Goal: Task Accomplishment & Management: Manage account settings

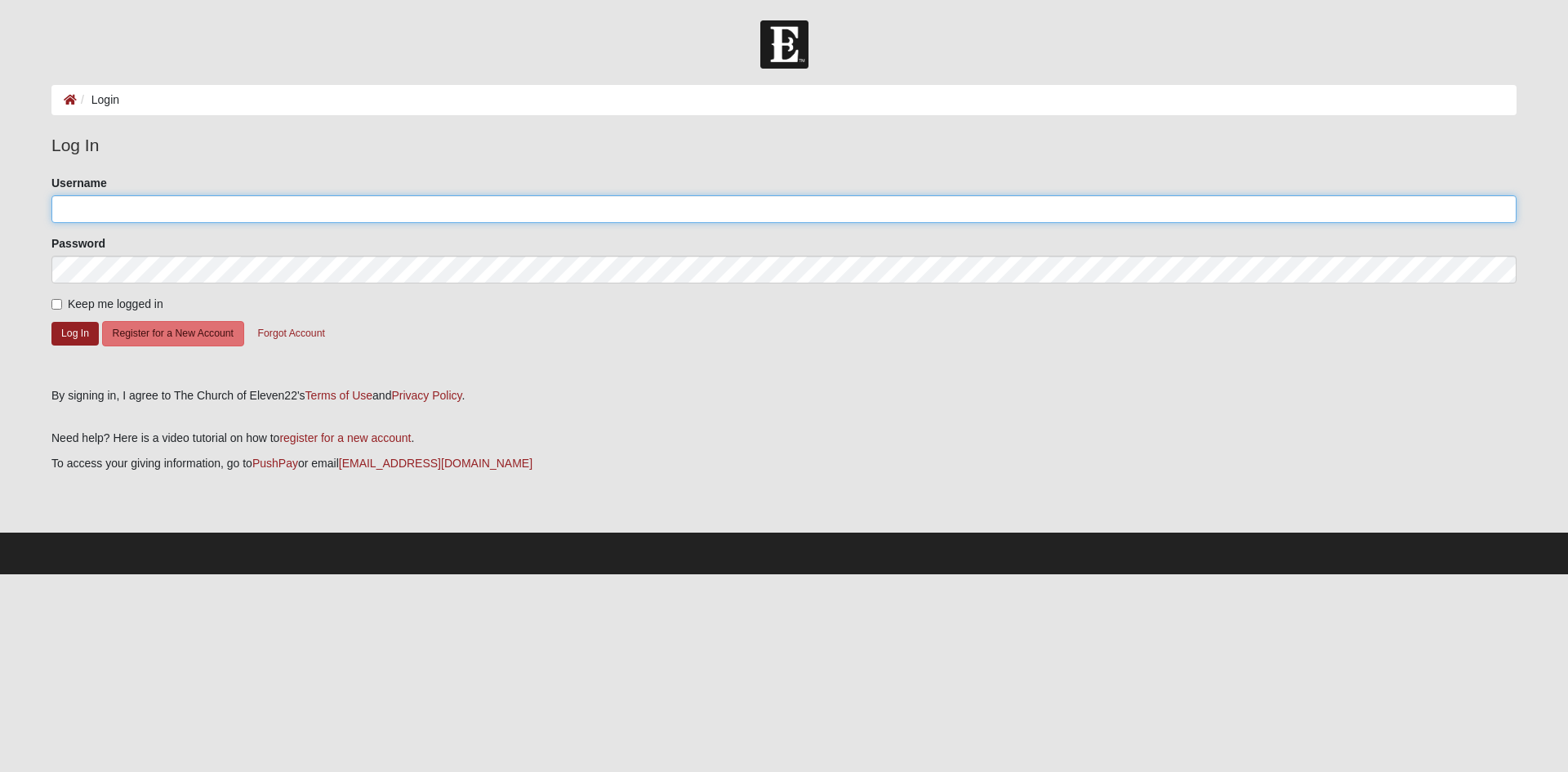
click at [253, 212] on input "Username" at bounding box center [784, 209] width 1465 height 28
type input "connermarsh"
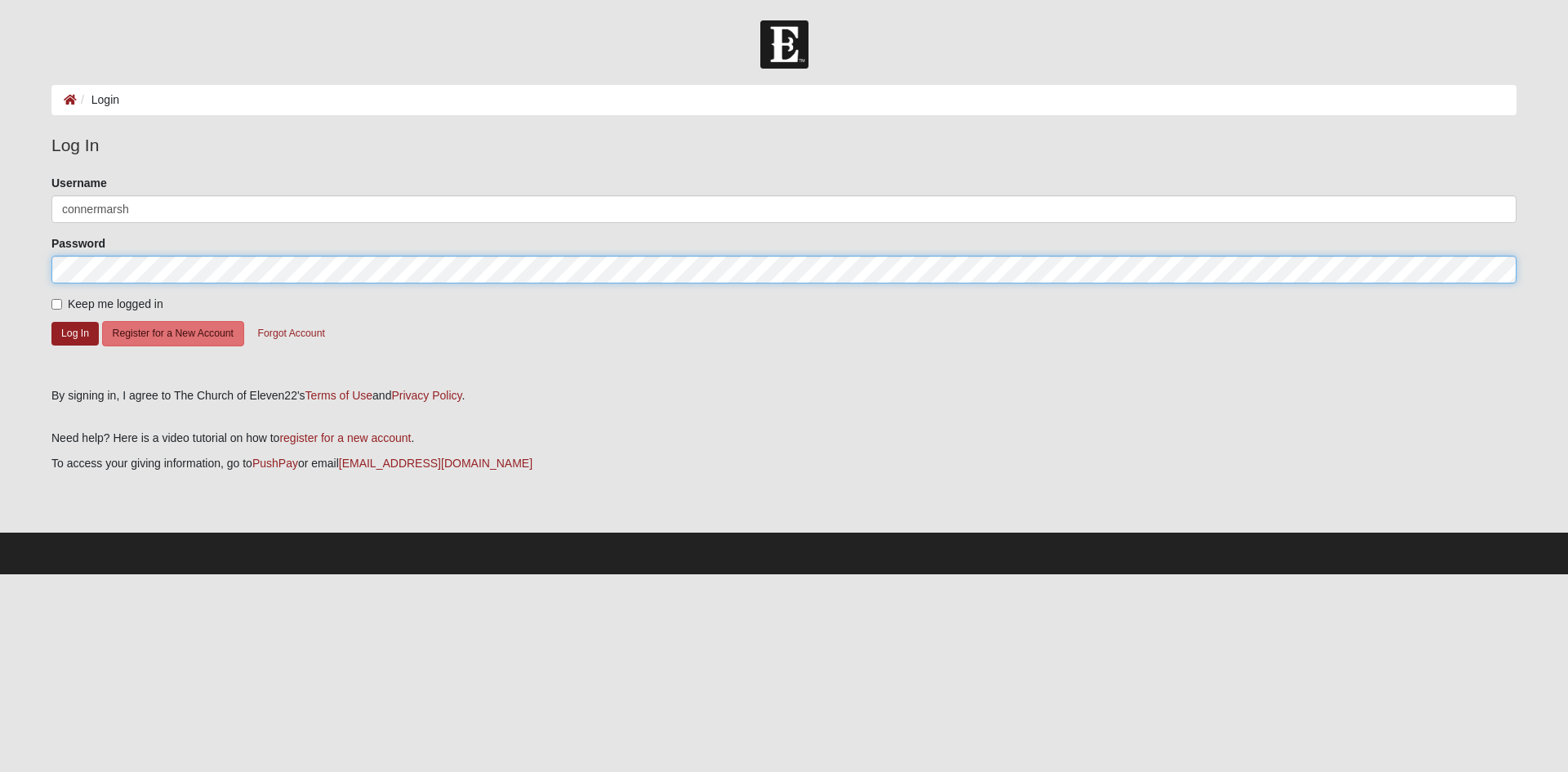
click at [52, 322] on button "Log In" at bounding box center [75, 334] width 47 height 24
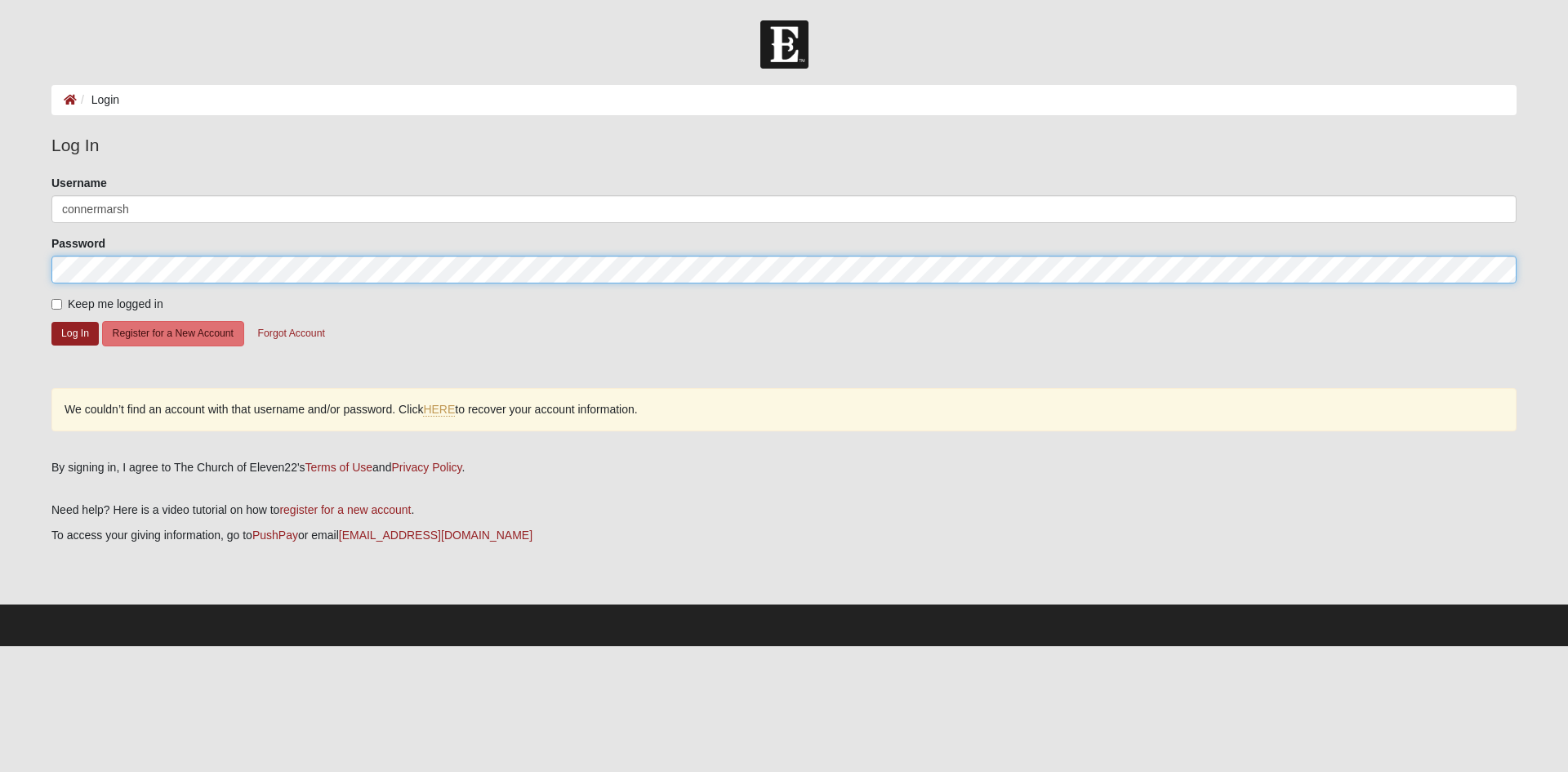
click at [52, 322] on button "Log In" at bounding box center [75, 334] width 47 height 24
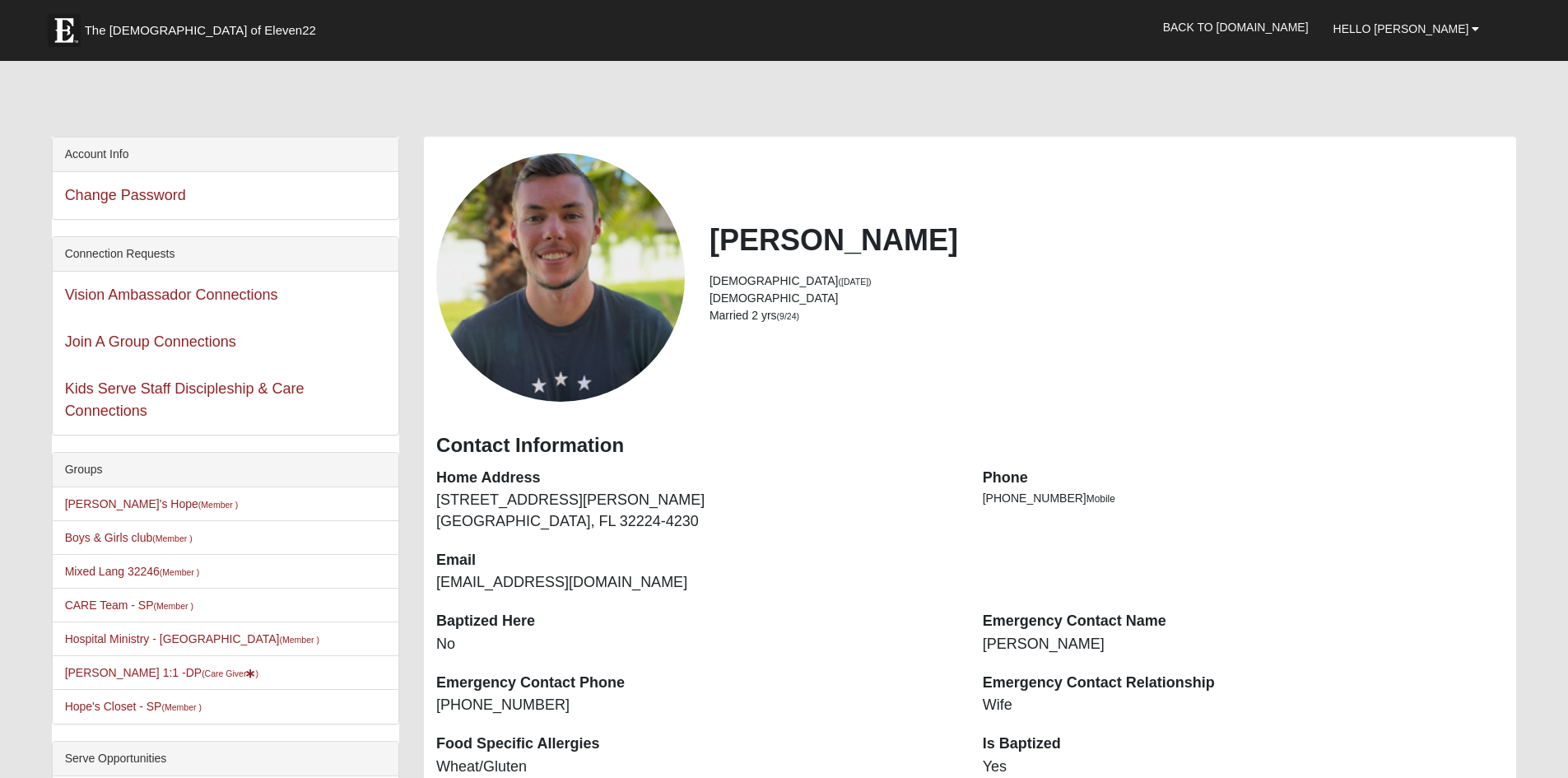
scroll to position [494, 0]
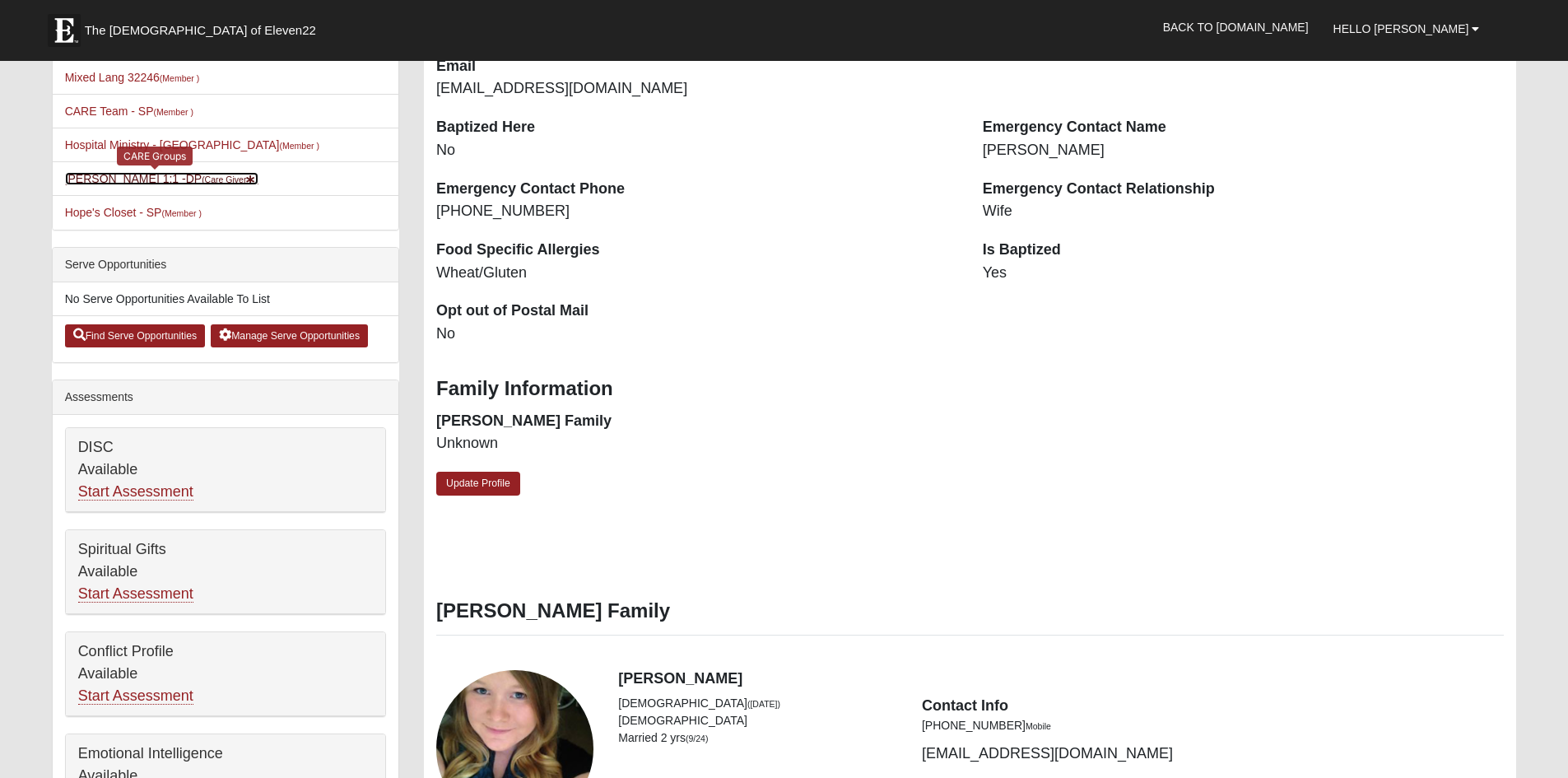
click at [202, 176] on small "(Care Giver )" at bounding box center [230, 179] width 57 height 10
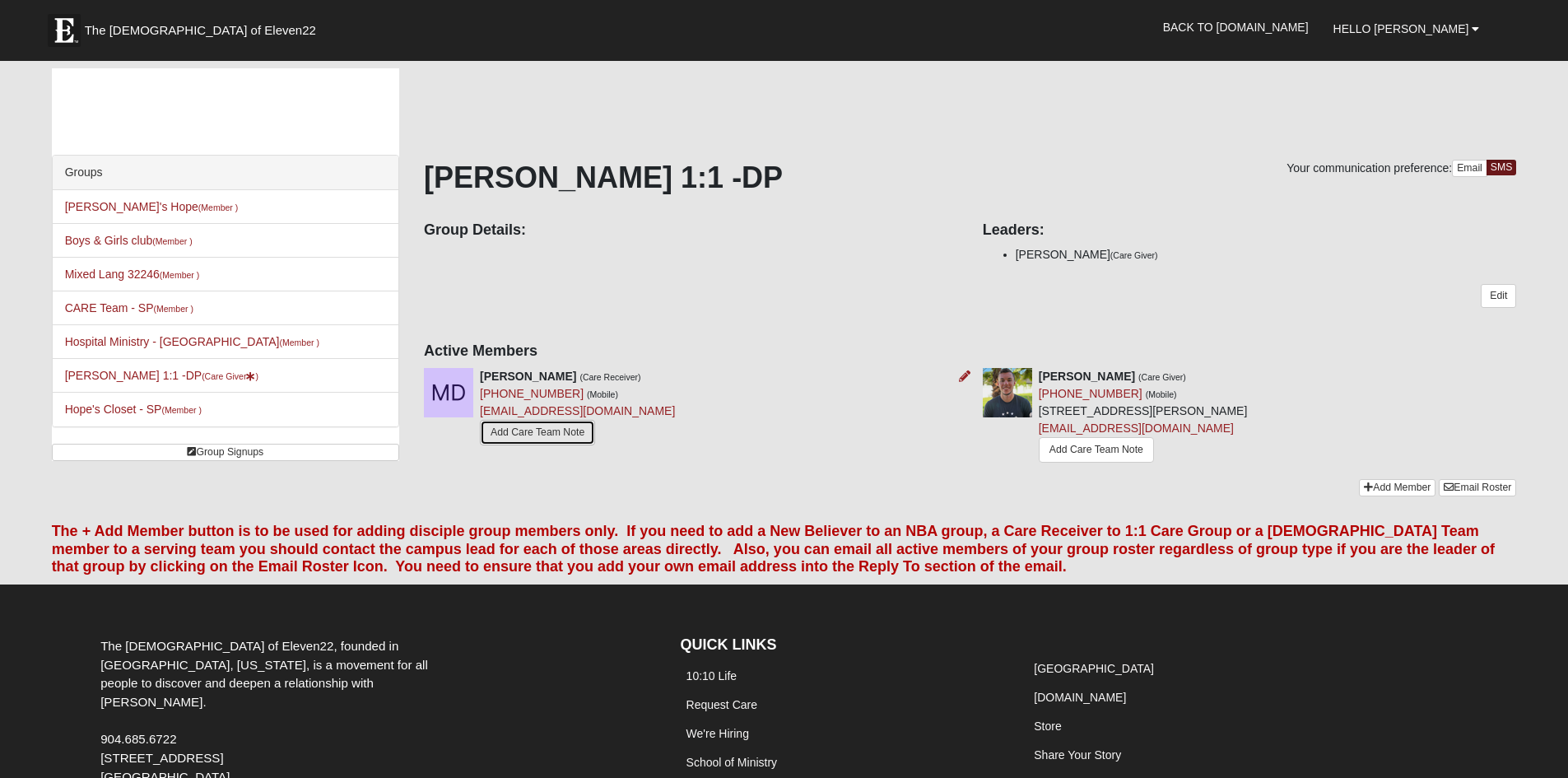
click at [558, 426] on link "Add Care Team Note" at bounding box center [537, 432] width 115 height 25
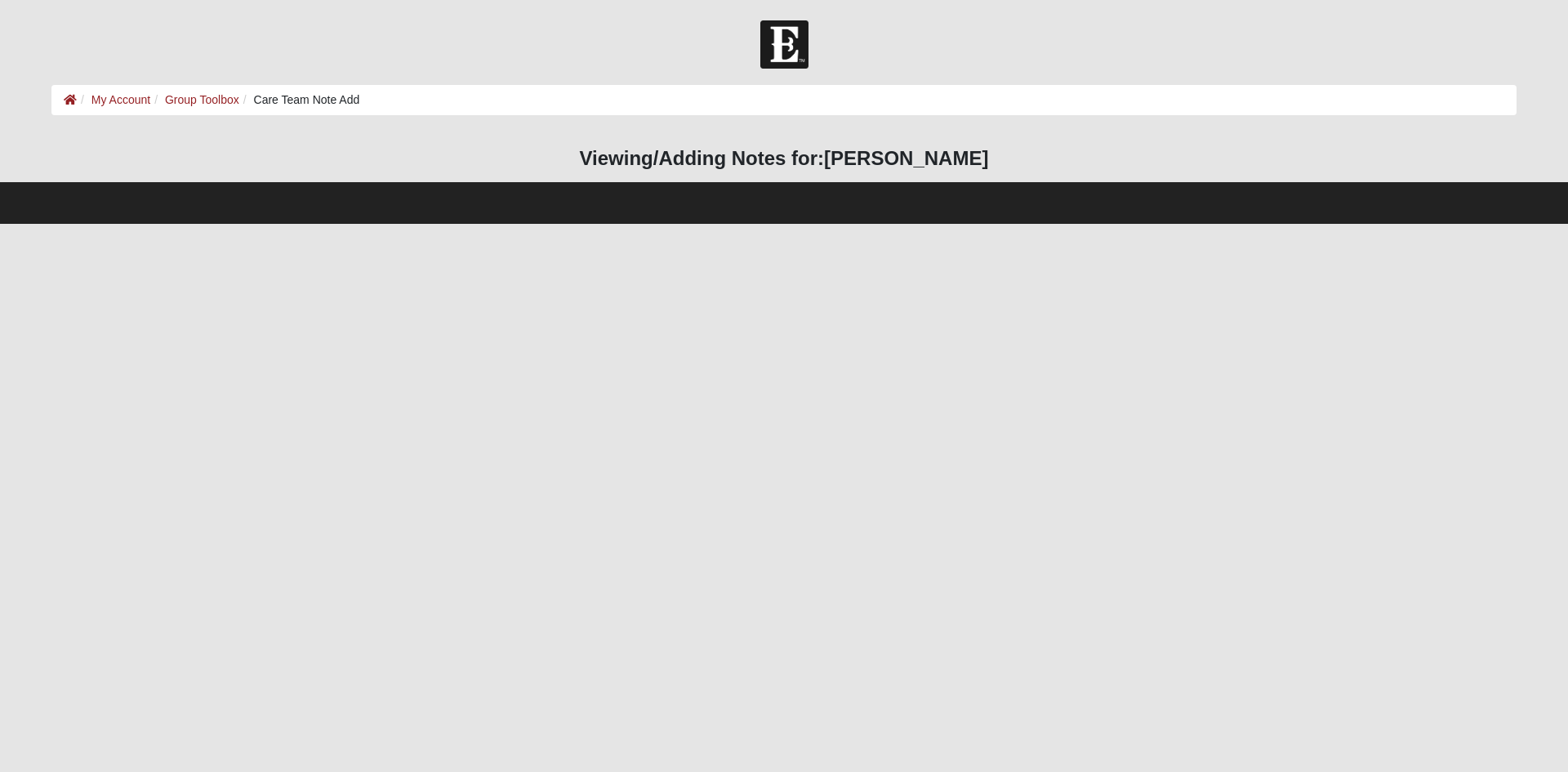
click at [745, 161] on h3 "Viewing/Adding Notes for: [PERSON_NAME]" at bounding box center [784, 159] width 1465 height 24
click at [461, 224] on html "Hello [PERSON_NAME] My Account Log Out Care Team Note Add My Account Group Tool…" at bounding box center [784, 112] width 1568 height 224
click at [371, 224] on html "Hello [PERSON_NAME] My Account Log Out Care Team Note Add My Account Group Tool…" at bounding box center [784, 112] width 1568 height 224
click at [363, 224] on html "Hello [PERSON_NAME] My Account Log Out Care Team Note Add My Account Group Tool…" at bounding box center [784, 112] width 1568 height 224
drag, startPoint x: 361, startPoint y: 254, endPoint x: 339, endPoint y: 263, distance: 23.8
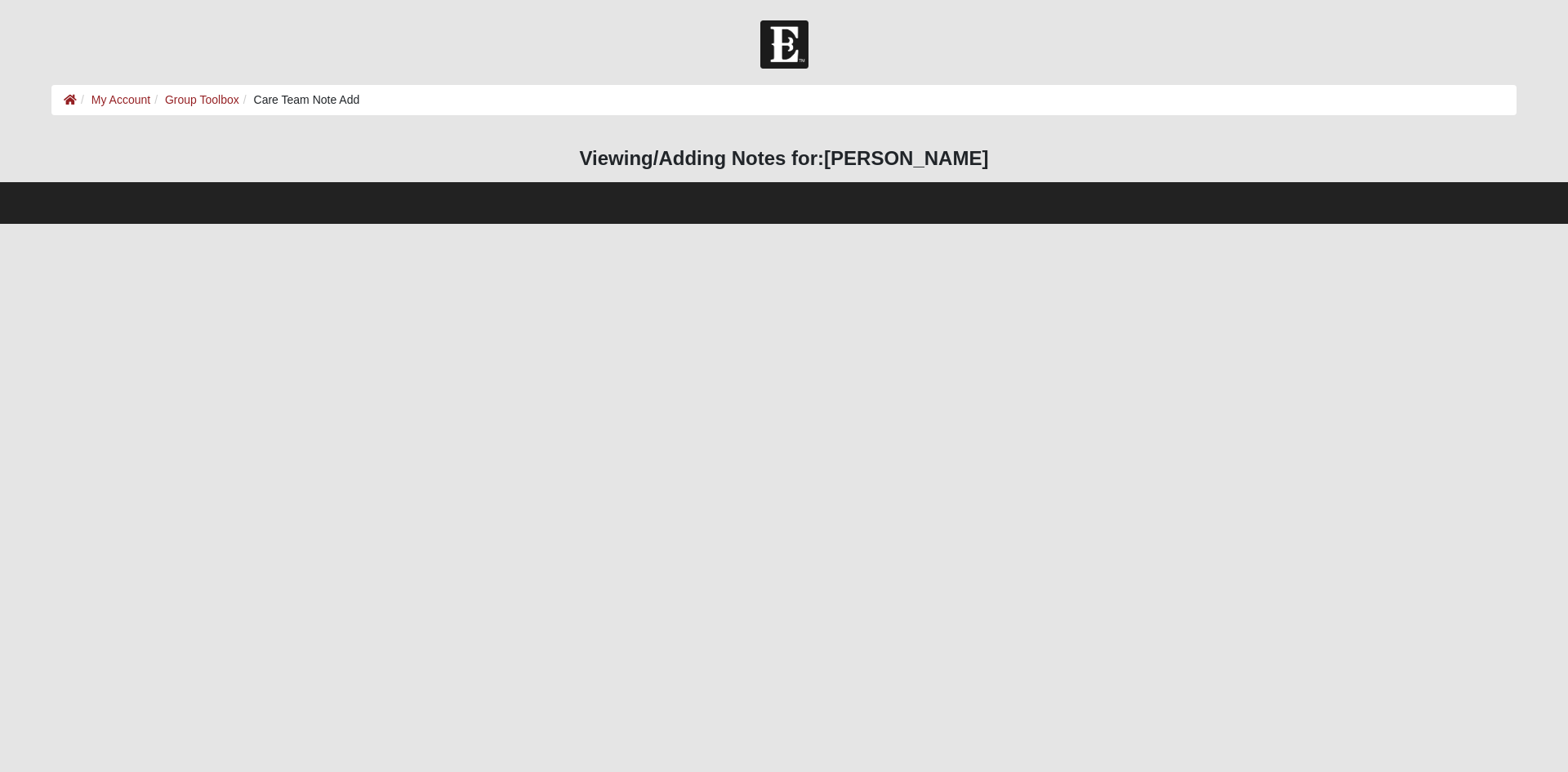
click at [361, 224] on html "Hello [PERSON_NAME] My Account Log Out Care Team Note Add My Account Group Tool…" at bounding box center [784, 112] width 1568 height 224
click at [938, 162] on strong "[PERSON_NAME]" at bounding box center [906, 158] width 164 height 22
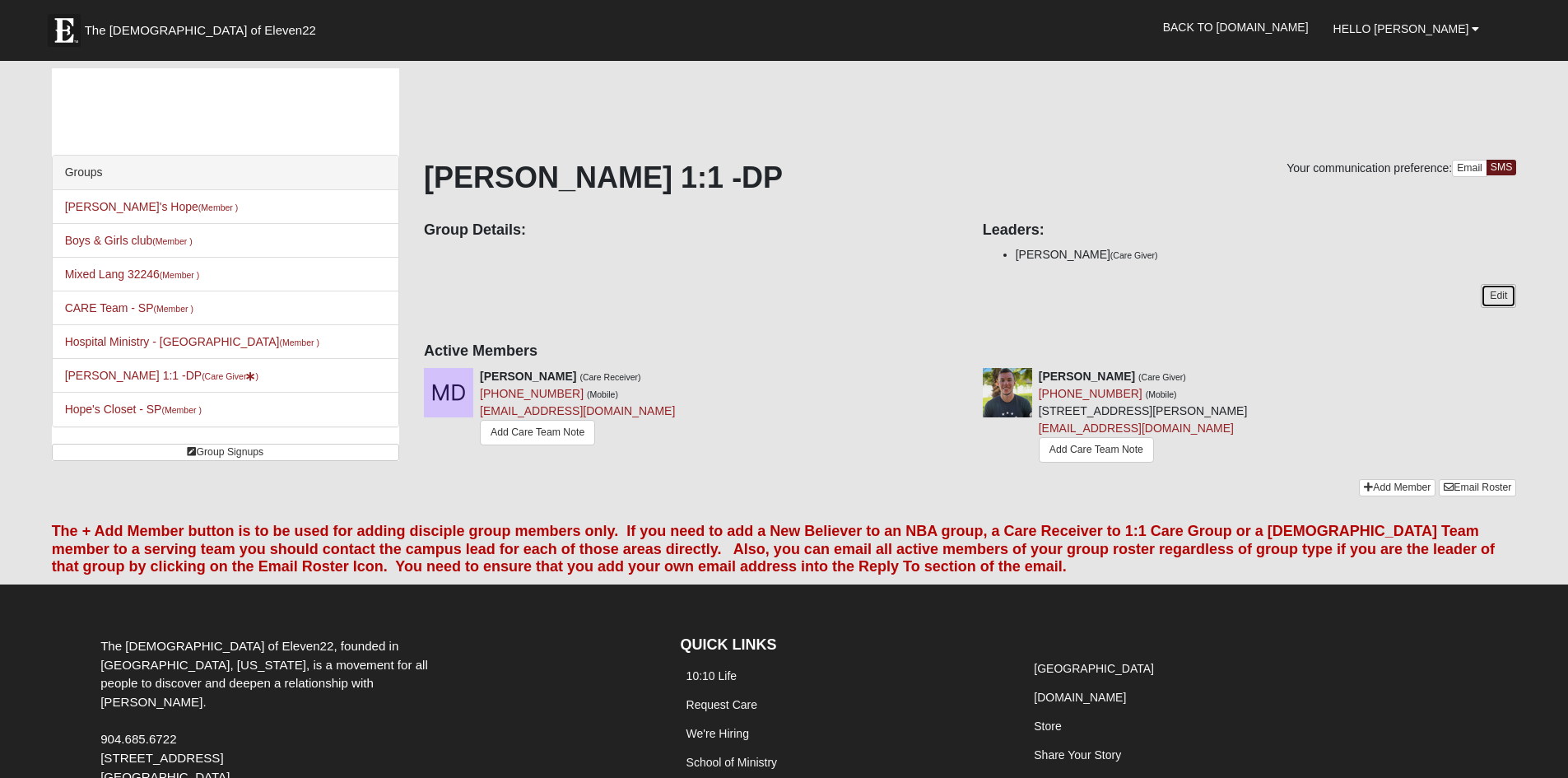
click at [1491, 296] on link "Edit" at bounding box center [1498, 296] width 36 height 24
click at [1452, 37] on link "Hello [PERSON_NAME]" at bounding box center [1406, 28] width 171 height 41
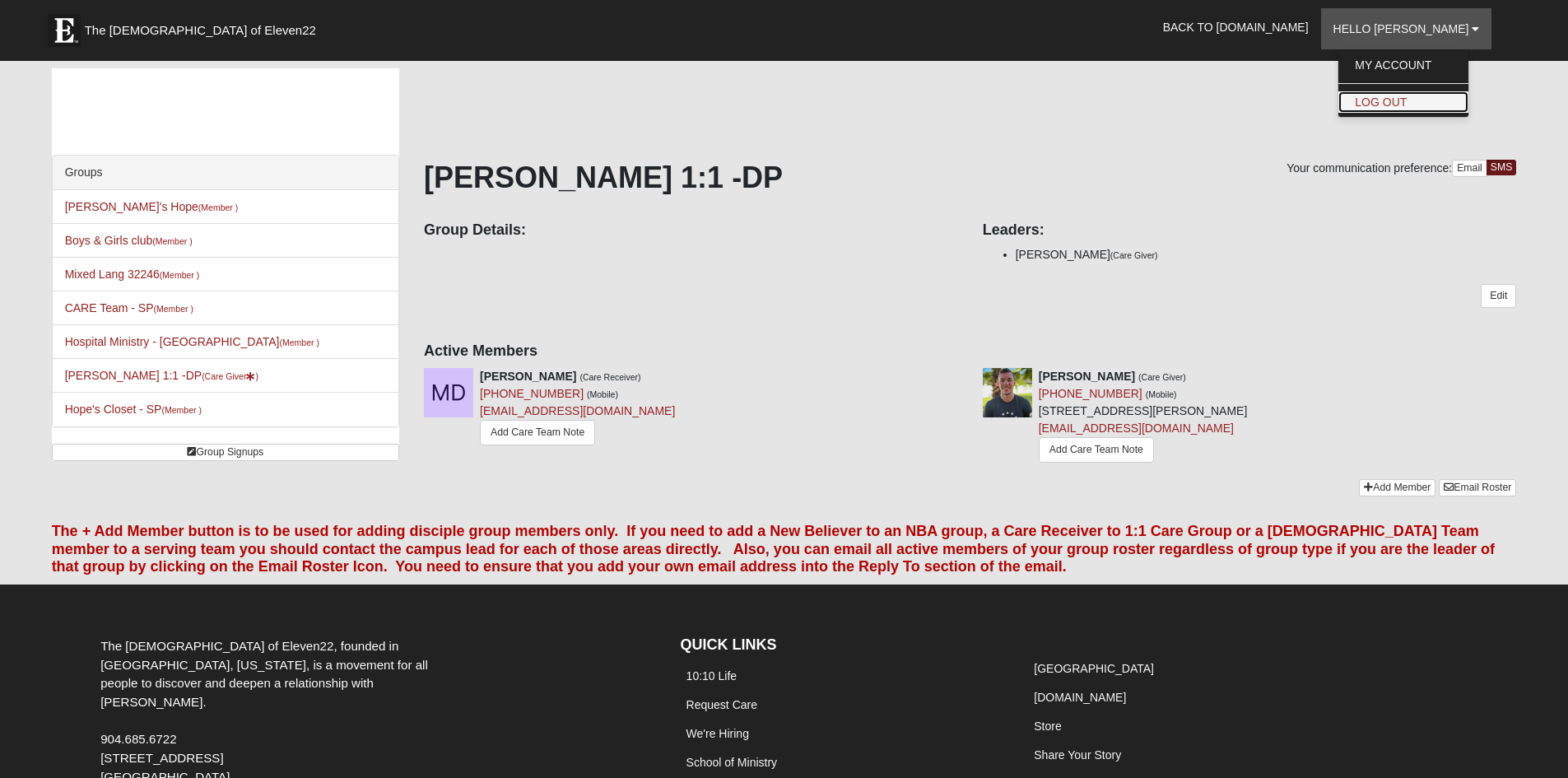
click at [1422, 102] on link "Log Out" at bounding box center [1403, 102] width 130 height 21
